Goal: Use online tool/utility: Use online tool/utility

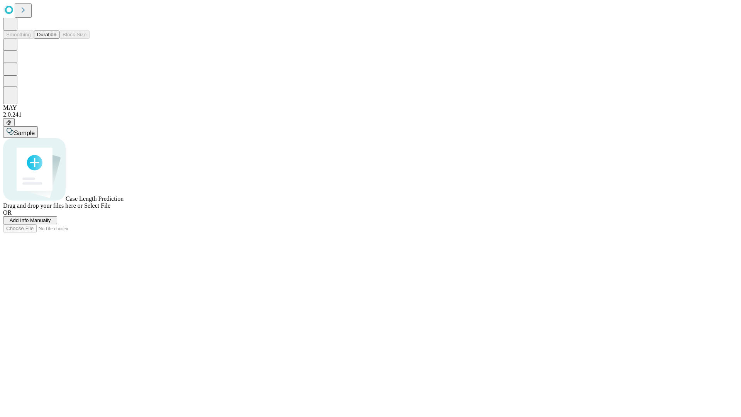
click at [56, 39] on button "Duration" at bounding box center [46, 34] width 25 height 8
click at [35, 130] on span "Sample" at bounding box center [24, 133] width 21 height 7
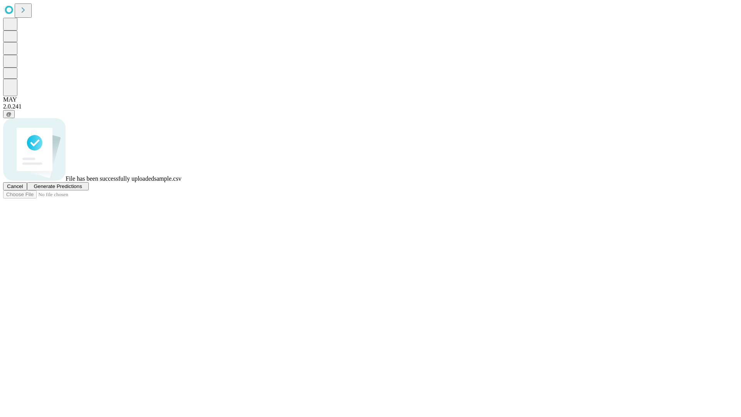
click at [82, 189] on span "Generate Predictions" at bounding box center [58, 186] width 48 height 6
